Goal: Information Seeking & Learning: Learn about a topic

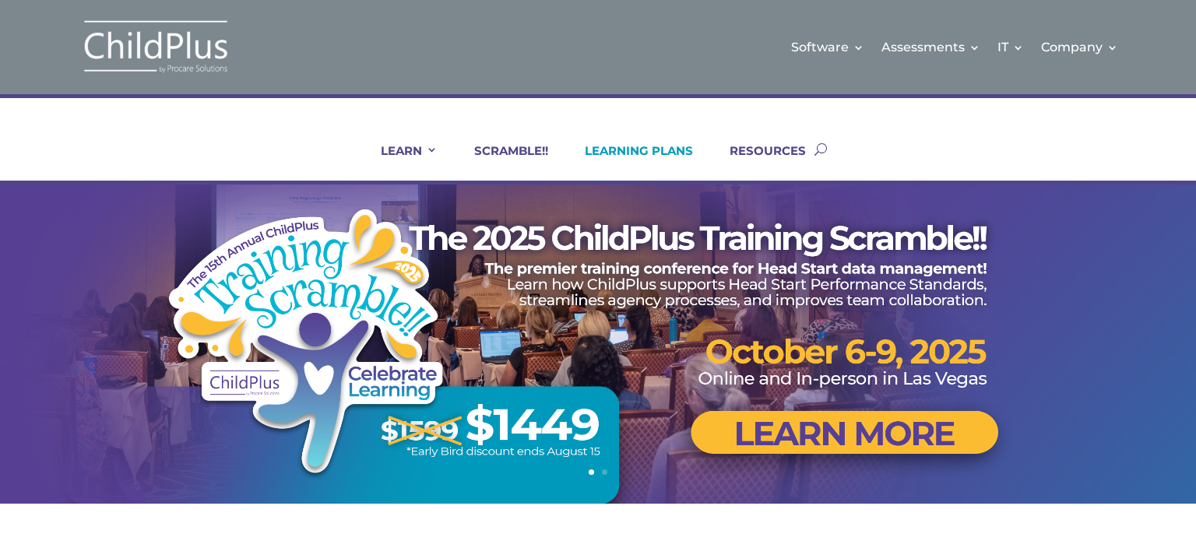
click at [635, 156] on link "LEARNING PLANS" at bounding box center [629, 161] width 128 height 37
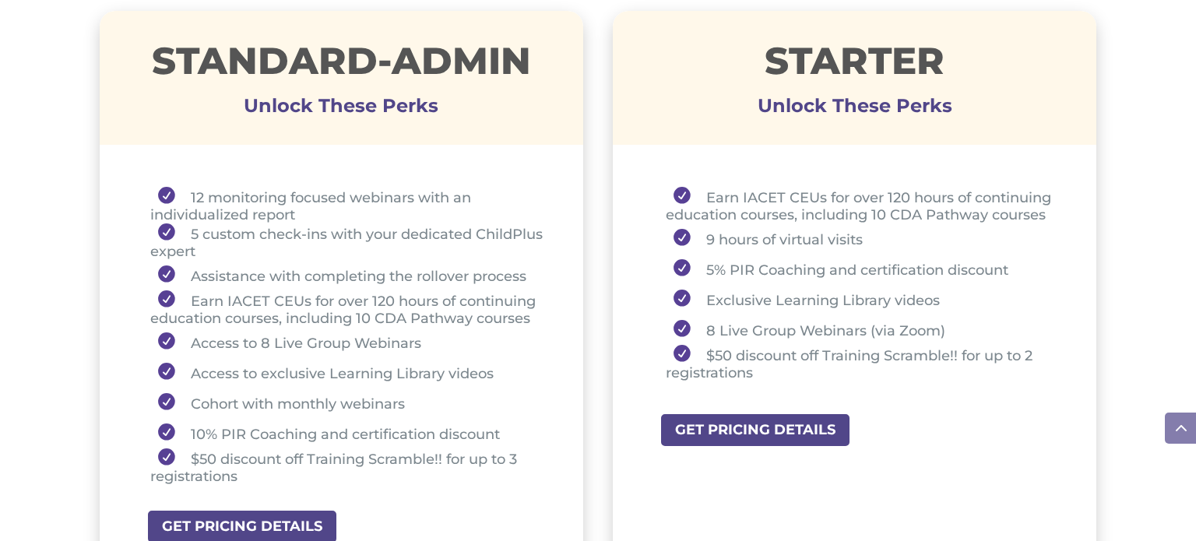
scroll to position [1175, 0]
click at [785, 192] on li "Earn IACET CEUs for over 120 hours of continuing education courses, including 1…" at bounding box center [862, 204] width 392 height 37
click at [684, 207] on li "Earn IACET CEUs for over 120 hours of continuing education courses, including 1…" at bounding box center [862, 204] width 392 height 37
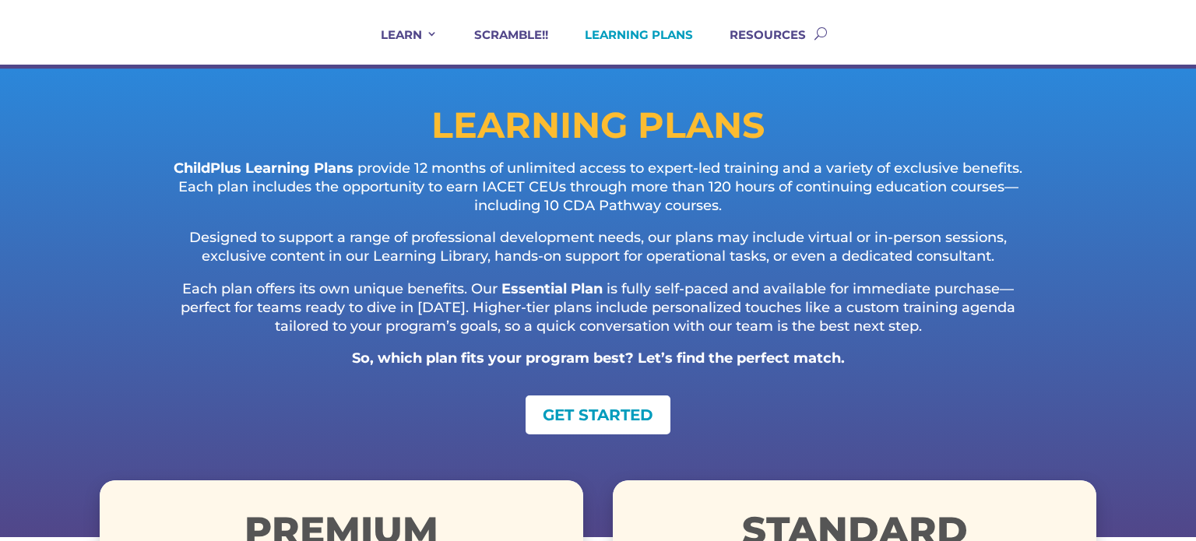
scroll to position [0, 0]
